Goal: Task Accomplishment & Management: Complete application form

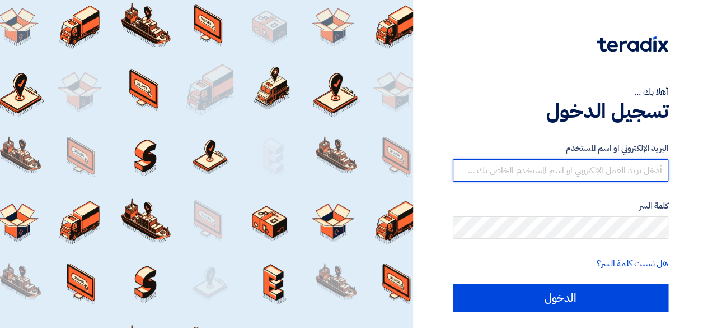
type input "[PERSON_NAME][EMAIL_ADDRESS][DOMAIN_NAME]"
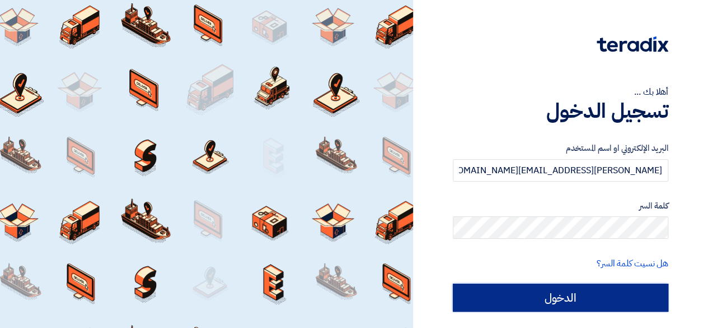
click at [554, 293] on input "الدخول" at bounding box center [561, 297] width 216 height 28
type input "Sign in"
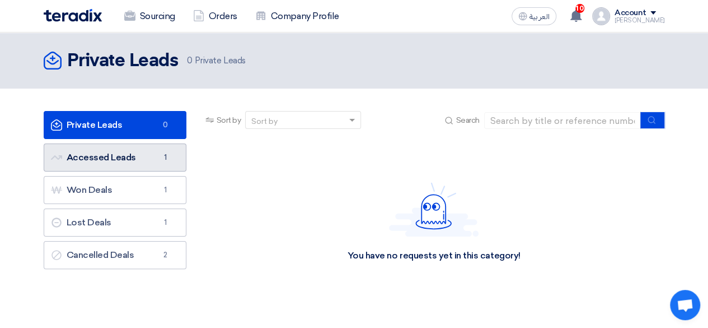
click at [133, 153] on link "Accessed Leads Accessed Leads 1" at bounding box center [115, 157] width 143 height 28
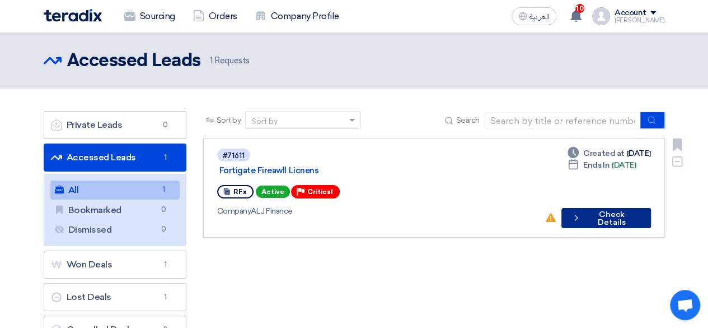
click at [587, 208] on button "Check details Check Details" at bounding box center [607, 218] width 90 height 20
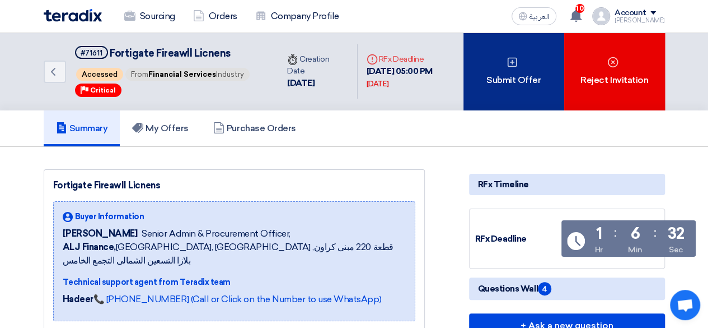
click at [530, 83] on div "Submit Offer" at bounding box center [514, 71] width 101 height 78
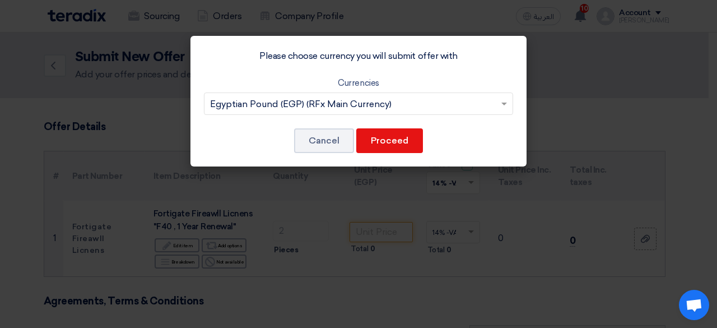
click at [447, 106] on input "text" at bounding box center [353, 104] width 286 height 18
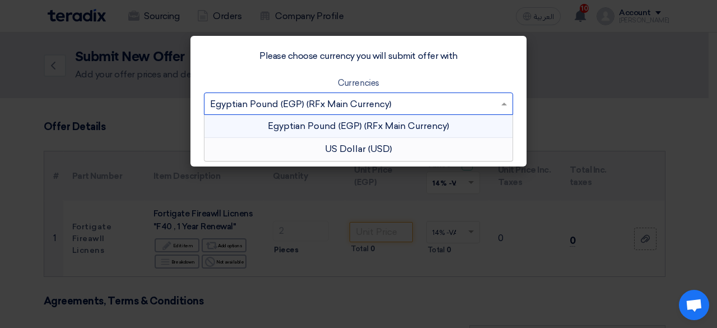
click at [385, 147] on div "US Dollar (USD)" at bounding box center [358, 149] width 308 height 22
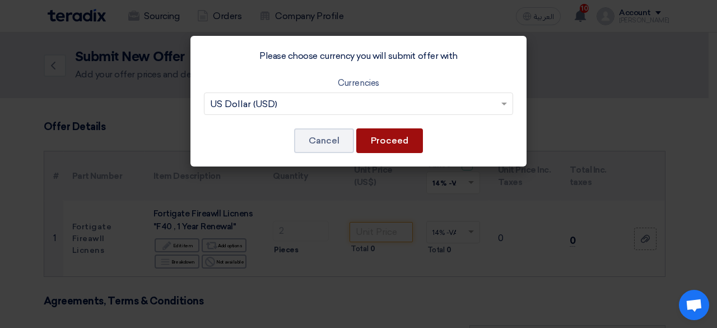
click at [394, 143] on button "Proceed" at bounding box center [389, 140] width 67 height 25
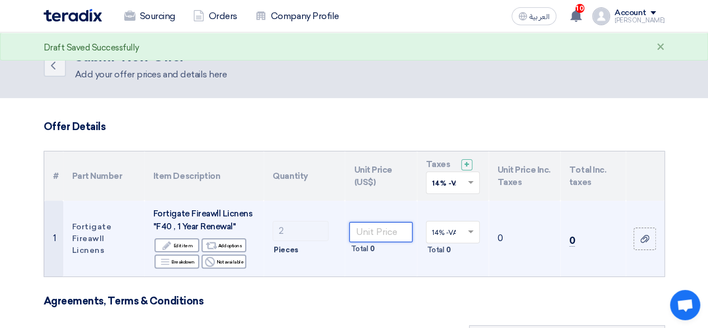
click at [394, 238] on input "number" at bounding box center [380, 232] width 63 height 20
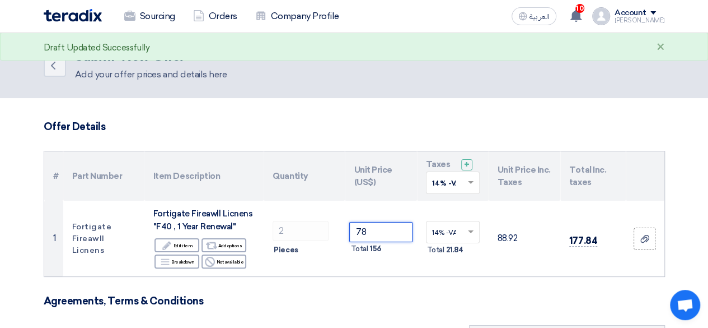
type input "7"
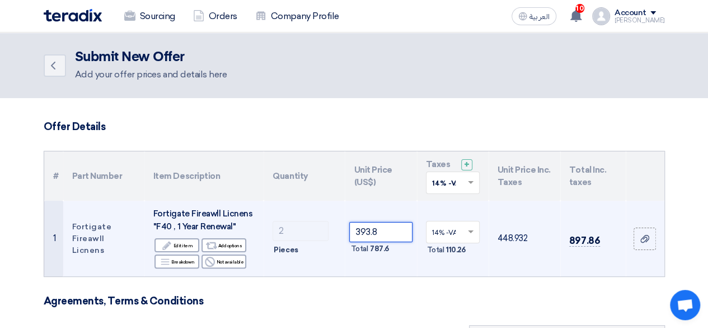
type input "393.8"
click at [375, 261] on td "393.8 Total 787.6" at bounding box center [381, 238] width 72 height 76
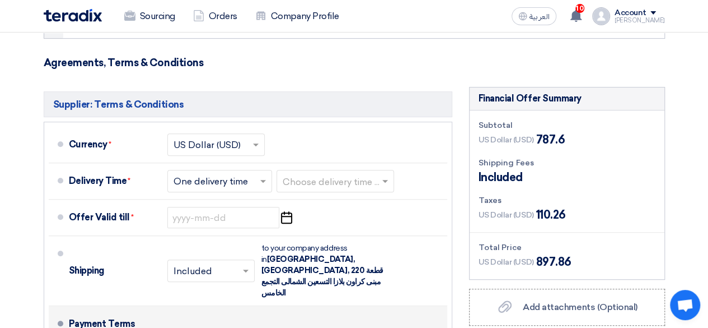
scroll to position [236, 0]
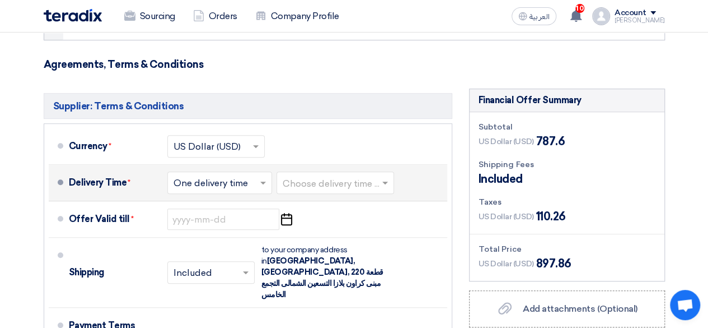
click at [334, 184] on input "text" at bounding box center [336, 184] width 106 height 16
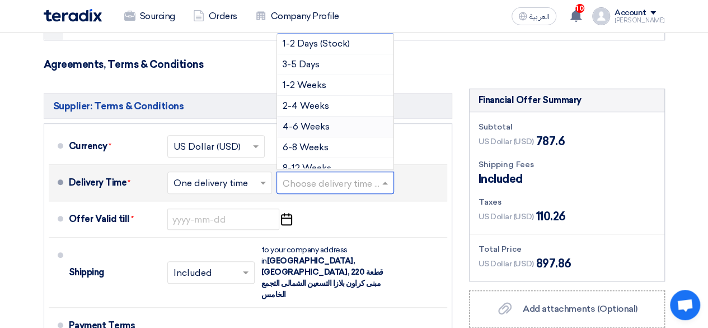
click at [315, 125] on span "4-6 Weeks" at bounding box center [306, 126] width 47 height 11
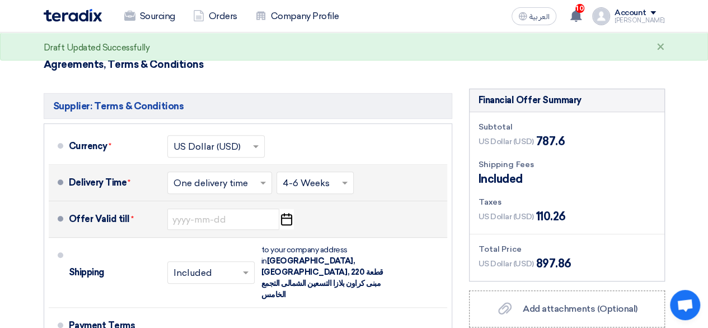
click at [286, 219] on icon "Pick a date" at bounding box center [286, 219] width 15 height 20
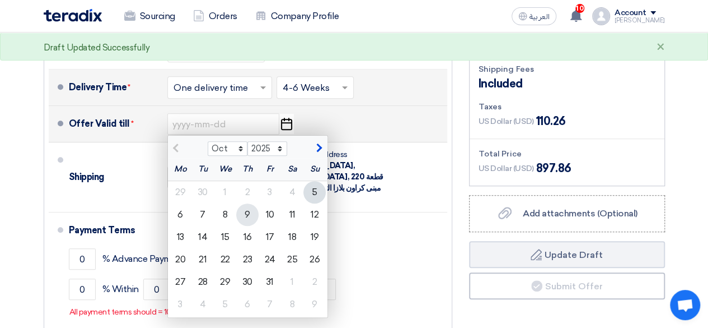
scroll to position [332, 0]
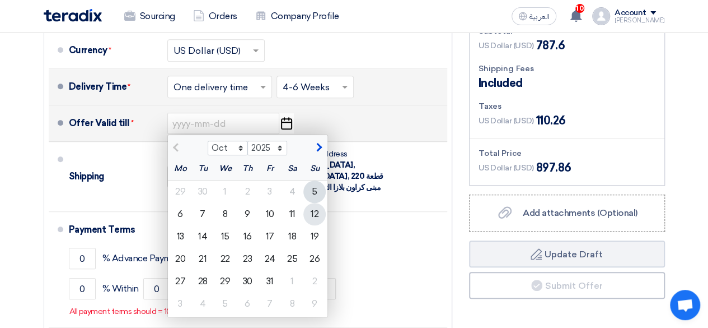
click at [315, 213] on div "12" at bounding box center [315, 214] width 22 height 22
type input "[DATE]"
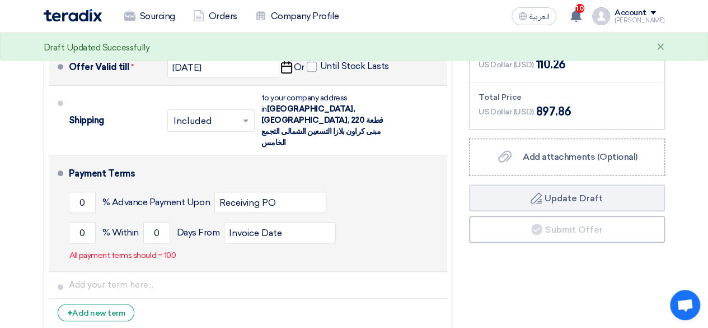
scroll to position [391, 0]
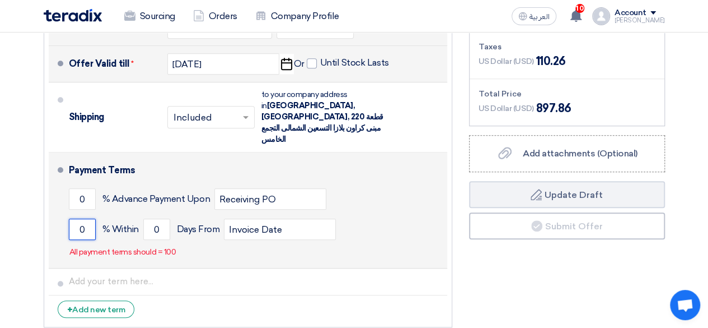
click at [89, 218] on input "0" at bounding box center [82, 228] width 27 height 21
type input "100"
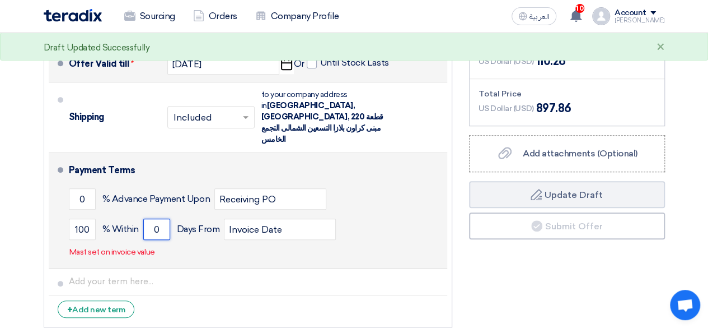
click at [160, 218] on input "0" at bounding box center [156, 228] width 27 height 21
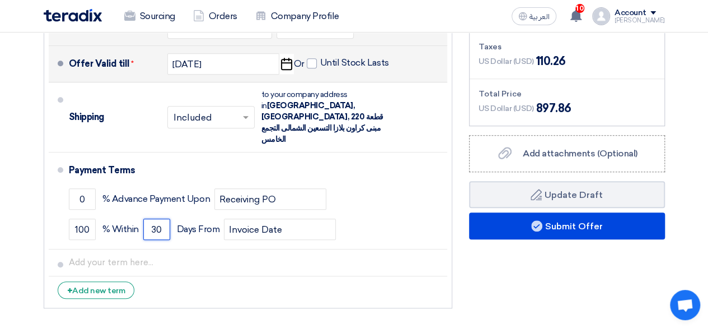
type input "30"
click at [316, 284] on div "Supplier: Terms & Conditions Currency * Select Currency... US Dollar (USD) × * ×" at bounding box center [248, 123] width 426 height 380
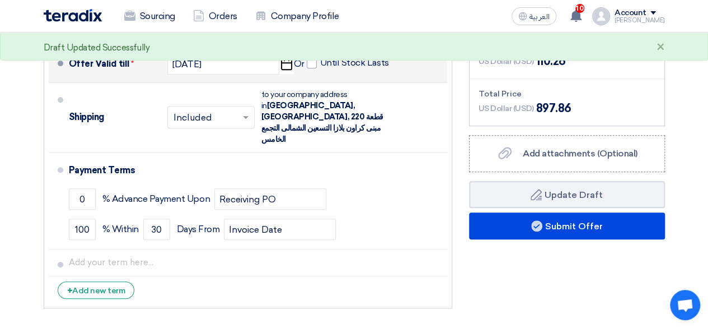
click at [544, 263] on div "Financial Offer Summary Subtotal US Dollar (USD) 787.6 Shipping Fees" at bounding box center [567, 123] width 213 height 380
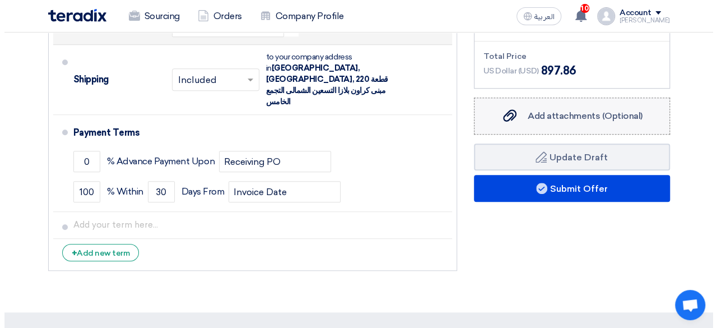
scroll to position [430, 0]
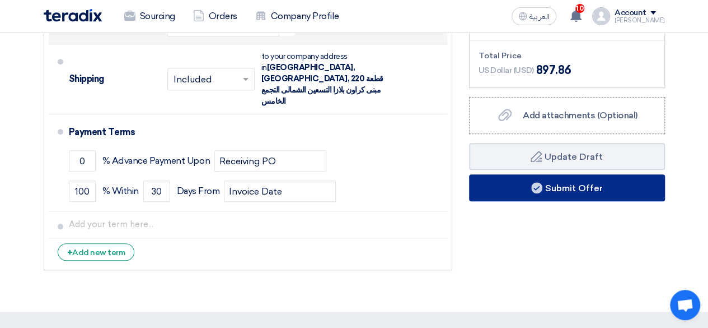
click at [571, 189] on button "Submit Offer" at bounding box center [567, 187] width 196 height 27
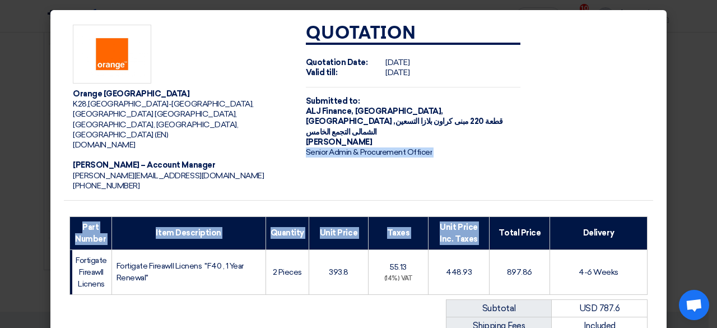
drag, startPoint x: 485, startPoint y: 193, endPoint x: 496, endPoint y: 144, distance: 49.9
click at [496, 144] on div "Orange [GEOGRAPHIC_DATA] K28,[GEOGRAPHIC_DATA]-[GEOGRAPHIC_DATA],[GEOGRAPHIC_DA…" at bounding box center [358, 248] width 589 height 464
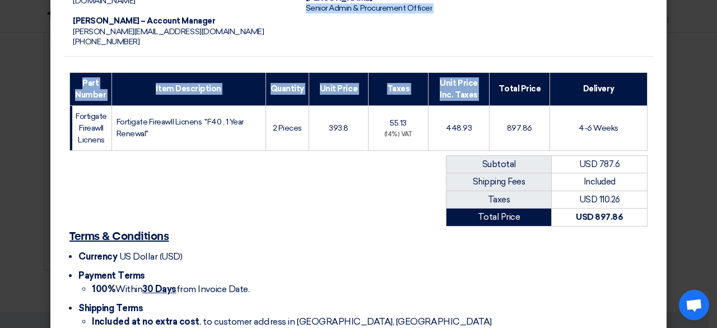
scroll to position [193, 0]
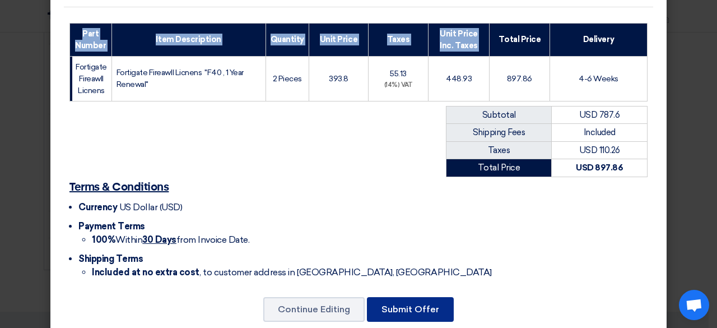
click at [414, 297] on button "Submit Offer" at bounding box center [410, 309] width 87 height 25
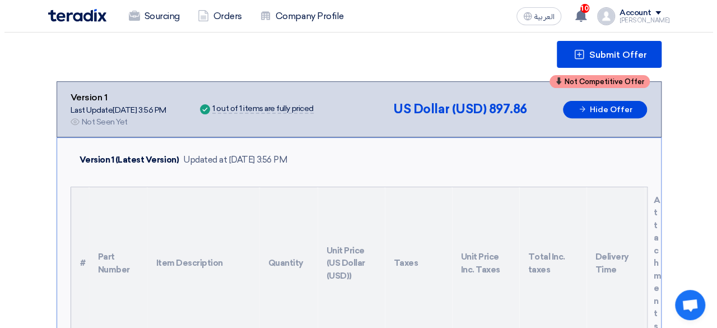
scroll to position [85, 0]
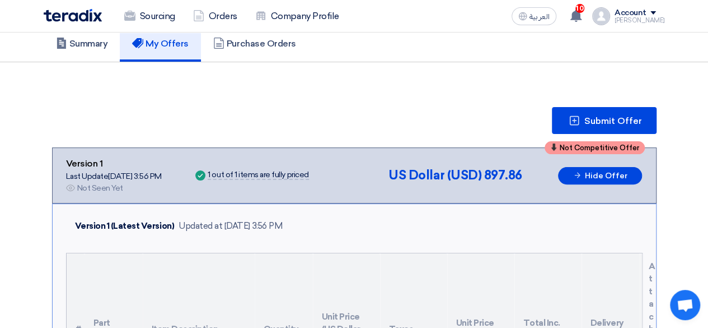
click at [418, 116] on div "Submit Offer" at bounding box center [354, 120] width 605 height 27
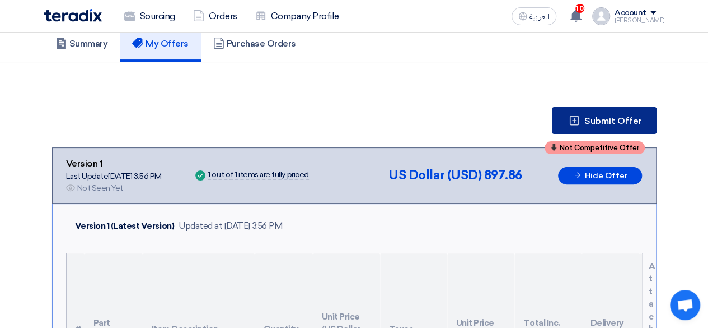
click at [625, 111] on button "Submit Offer" at bounding box center [604, 120] width 105 height 27
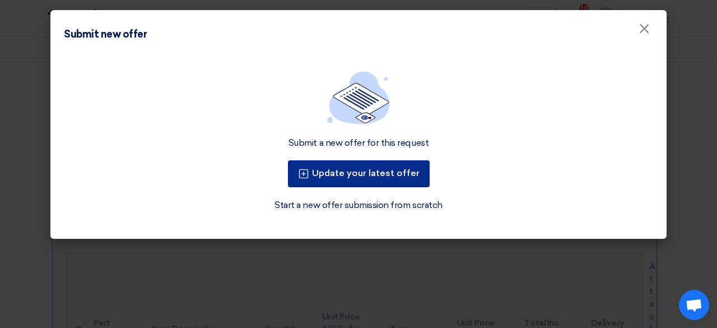
click at [363, 172] on button "Update your latest offer" at bounding box center [359, 173] width 142 height 27
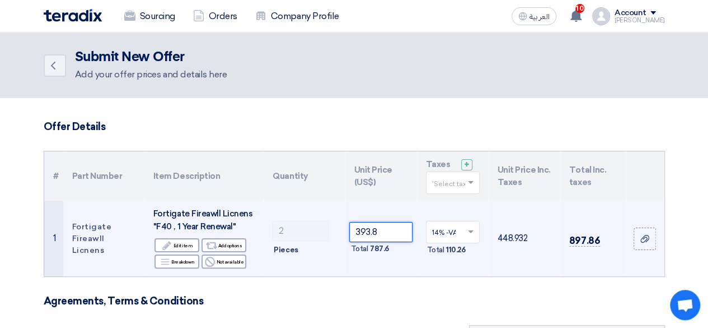
click at [367, 230] on input "393.8" at bounding box center [380, 232] width 63 height 20
click at [380, 232] on input "380.8" at bounding box center [380, 232] width 63 height 20
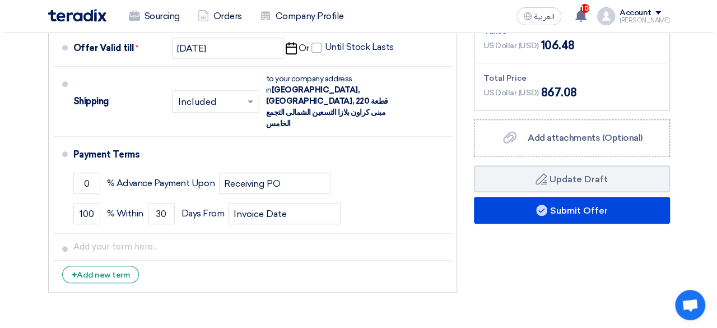
scroll to position [408, 0]
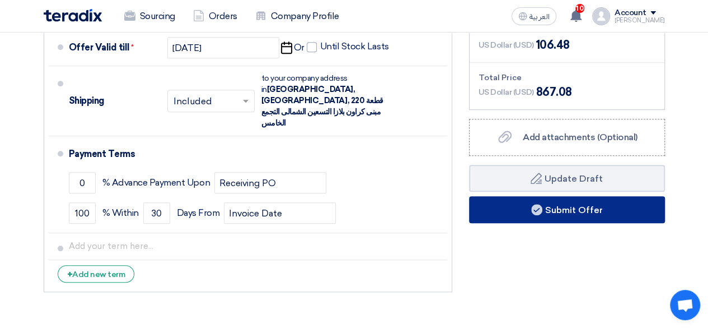
type input "380.3"
click at [553, 213] on button "Submit Offer" at bounding box center [567, 209] width 196 height 27
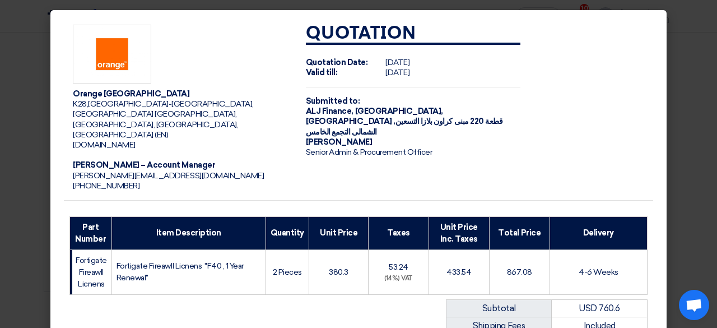
scroll to position [193, 0]
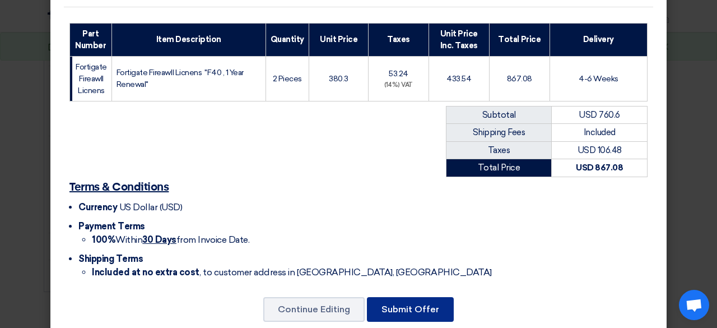
click at [396, 297] on button "Submit Offer" at bounding box center [410, 309] width 87 height 25
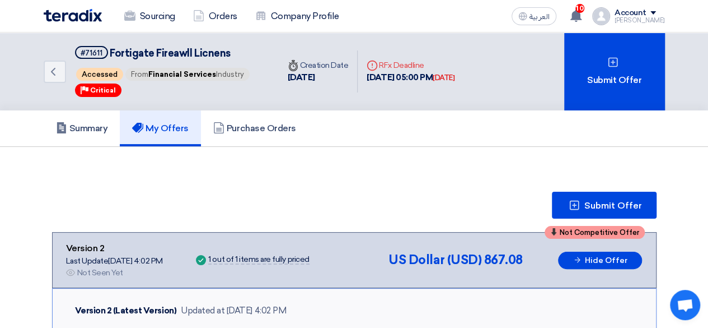
click at [365, 200] on div "Submit Offer" at bounding box center [354, 205] width 605 height 27
